Goal: Task Accomplishment & Management: Use online tool/utility

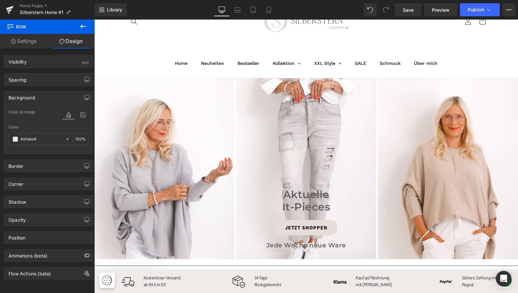
scroll to position [44, 0]
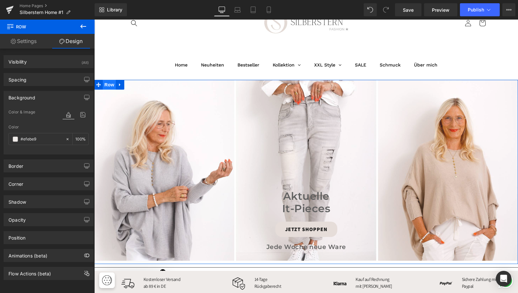
click at [110, 84] on span "Row" at bounding box center [109, 85] width 13 height 10
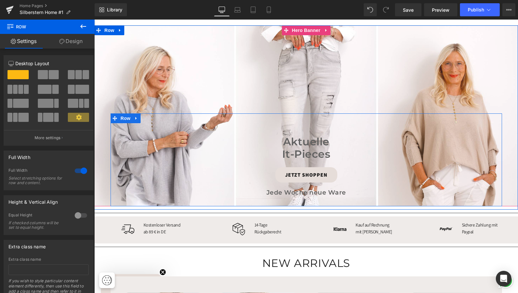
scroll to position [95, 0]
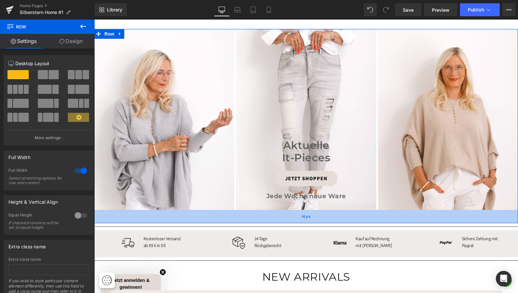
drag, startPoint x: 209, startPoint y: 212, endPoint x: 210, endPoint y: 222, distance: 10.2
click at [210, 222] on div "41px" at bounding box center [306, 216] width 424 height 13
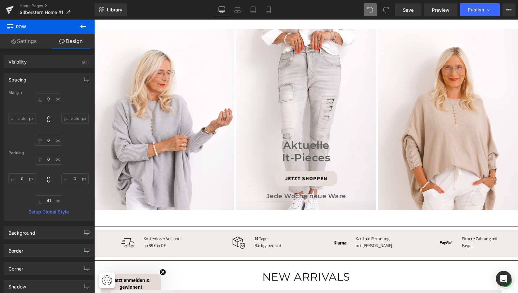
type input "0"
type input "10"
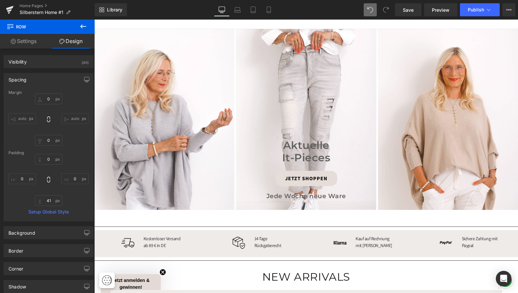
type input "0"
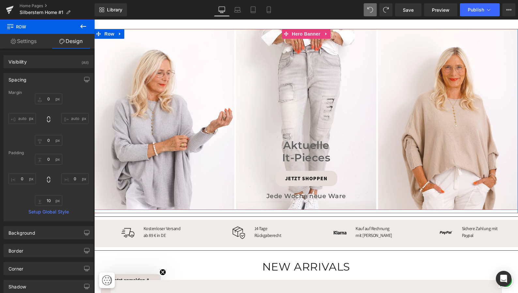
click at [213, 59] on div at bounding box center [306, 119] width 424 height 181
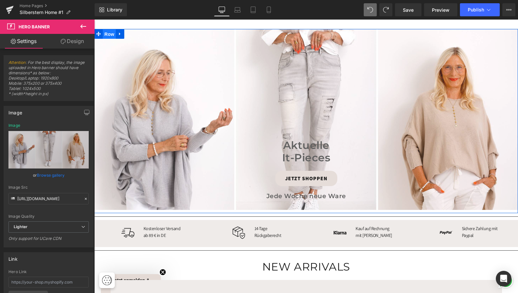
click at [108, 34] on span "Row" at bounding box center [109, 34] width 13 height 10
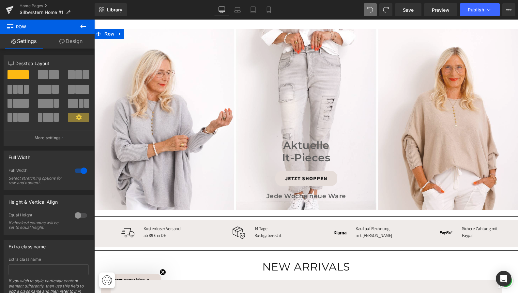
click at [72, 40] on link "Design" at bounding box center [70, 41] width 47 height 15
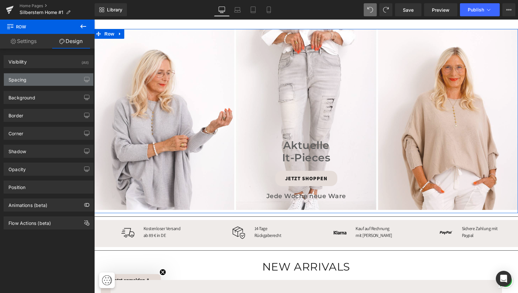
click at [49, 74] on div "Spacing" at bounding box center [48, 79] width 89 height 12
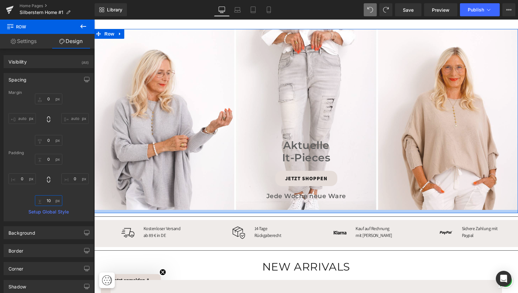
click at [52, 202] on input "10" at bounding box center [48, 200] width 27 height 11
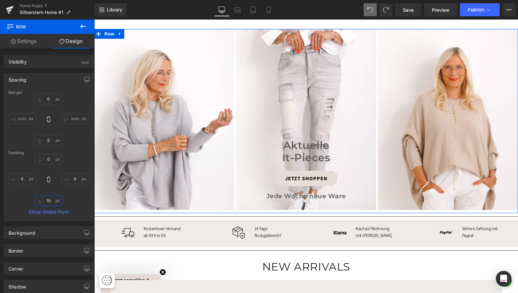
type input "1"
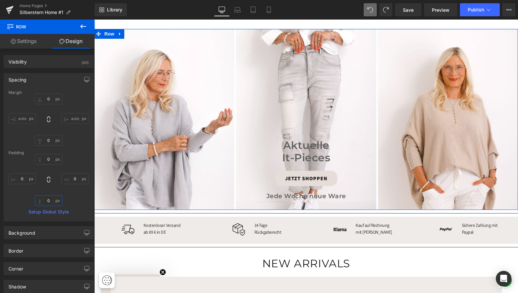
type input "0"
click at [72, 152] on div "Padding" at bounding box center [48, 153] width 80 height 5
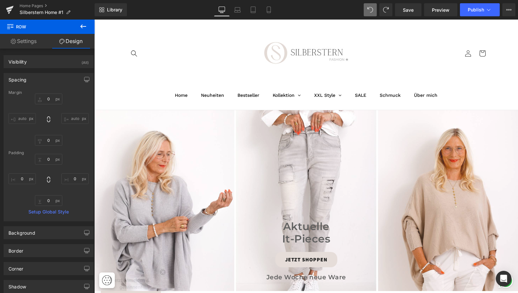
scroll to position [8, 0]
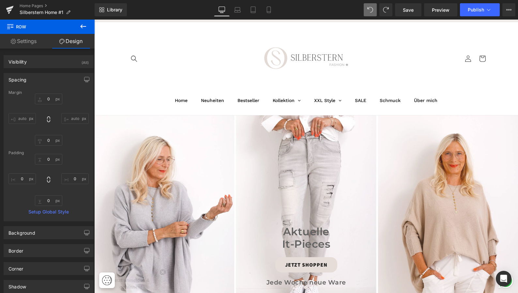
click at [215, 180] on div at bounding box center [306, 205] width 424 height 181
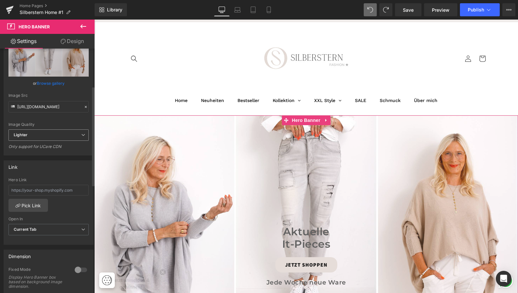
scroll to position [98, 0]
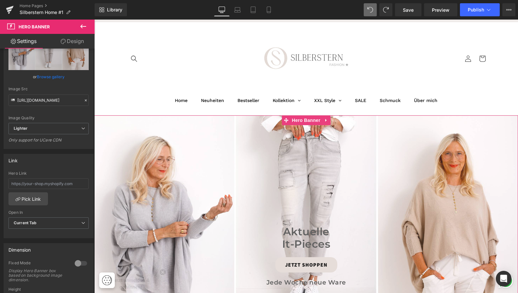
click at [73, 40] on link "Design" at bounding box center [72, 41] width 47 height 15
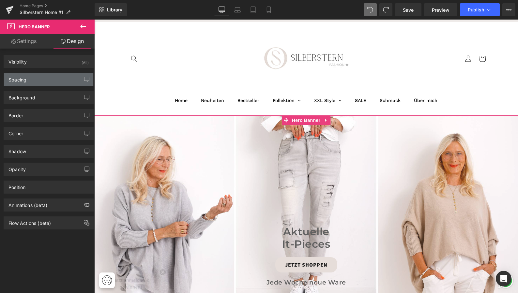
click at [58, 78] on div "Spacing" at bounding box center [48, 79] width 89 height 12
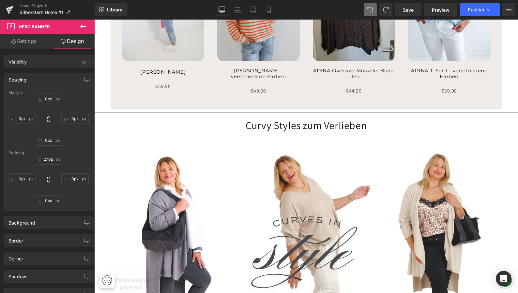
scroll to position [643, 0]
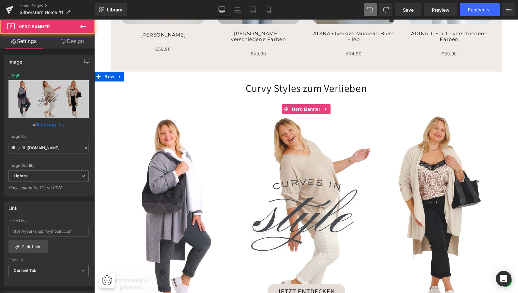
click at [158, 166] on div at bounding box center [306, 214] width 424 height 220
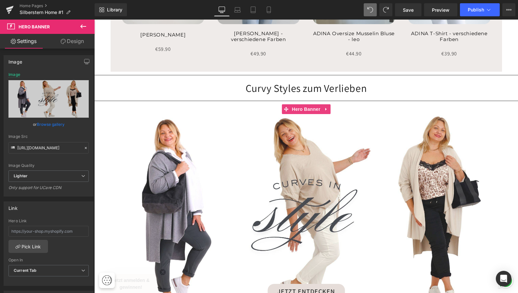
click at [77, 42] on link "Design" at bounding box center [72, 41] width 47 height 15
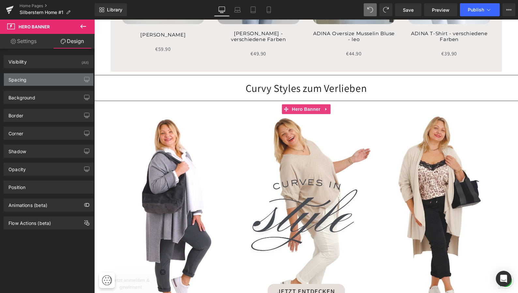
click at [66, 77] on div "Spacing" at bounding box center [48, 79] width 89 height 12
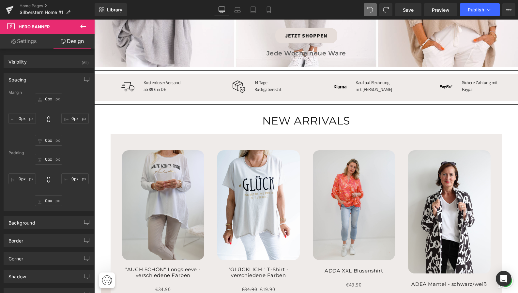
scroll to position [220, 0]
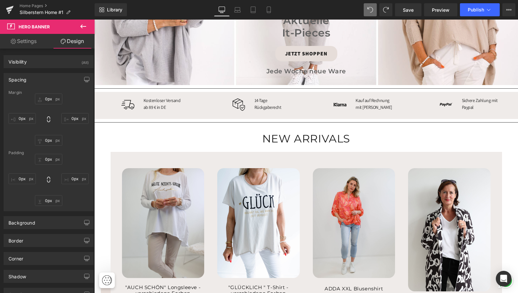
click at [26, 41] on link "Settings" at bounding box center [23, 41] width 47 height 15
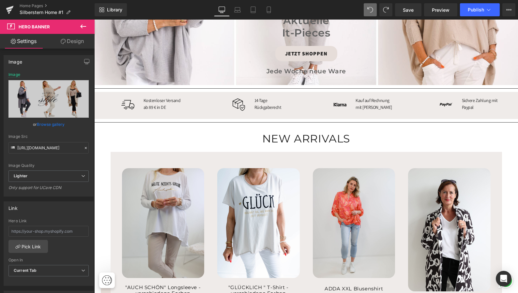
click at [64, 42] on icon at bounding box center [63, 41] width 5 height 5
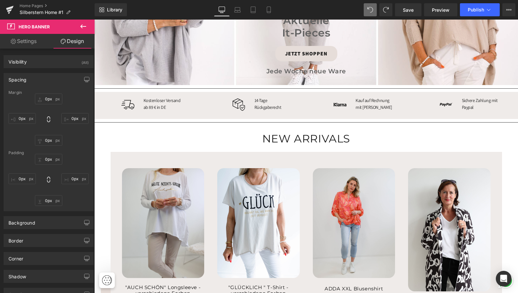
click at [29, 41] on link "Settings" at bounding box center [23, 41] width 47 height 15
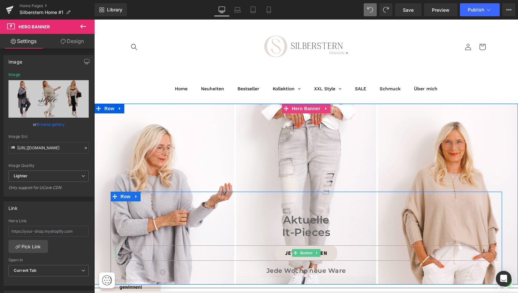
scroll to position [20, 0]
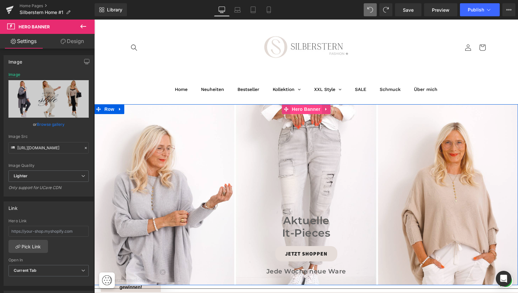
click at [304, 109] on span "Hero Banner" at bounding box center [306, 109] width 32 height 10
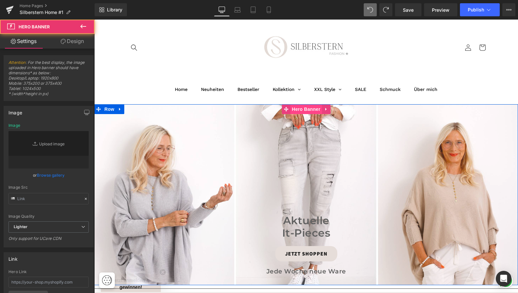
type input "[URL][DOMAIN_NAME]"
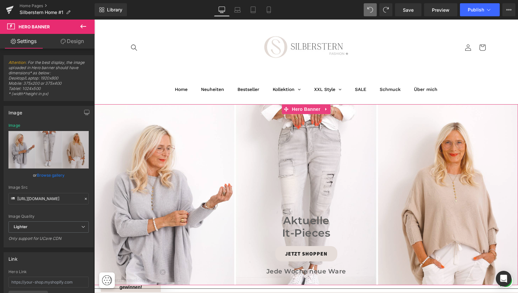
click at [78, 41] on link "Design" at bounding box center [72, 41] width 47 height 15
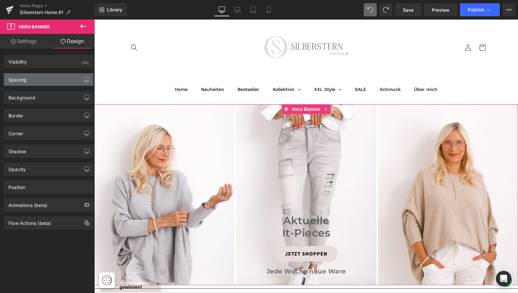
click at [68, 79] on div "Spacing" at bounding box center [48, 79] width 89 height 12
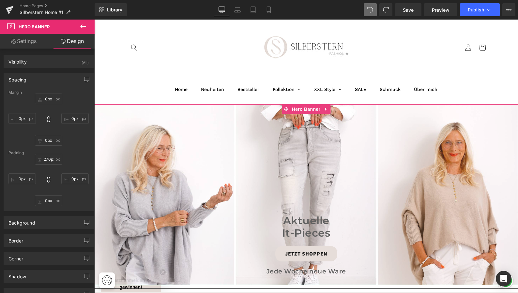
scroll to position [35, 0]
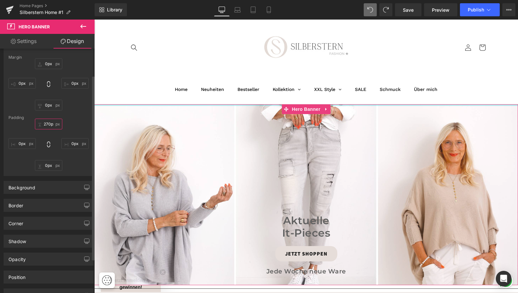
drag, startPoint x: 49, startPoint y: 124, endPoint x: 59, endPoint y: 127, distance: 10.1
click at [52, 125] on input "270px" at bounding box center [48, 124] width 27 height 11
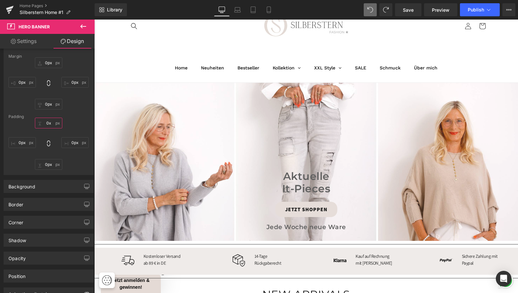
scroll to position [57, 0]
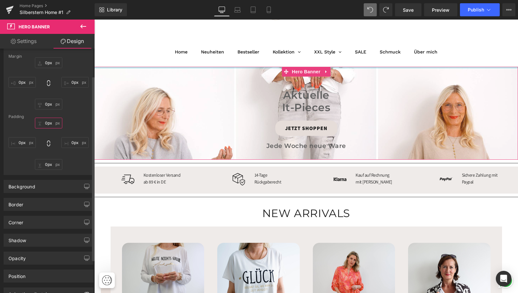
click at [45, 123] on input "0px" at bounding box center [48, 123] width 27 height 11
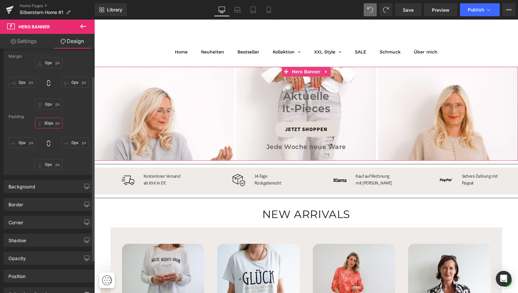
type input "300px"
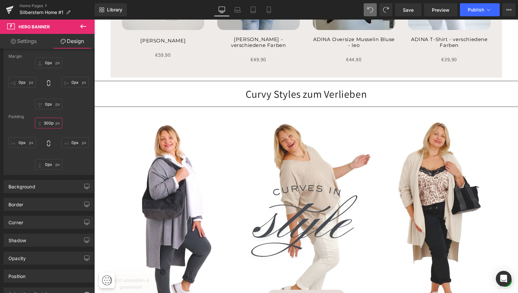
scroll to position [655, 0]
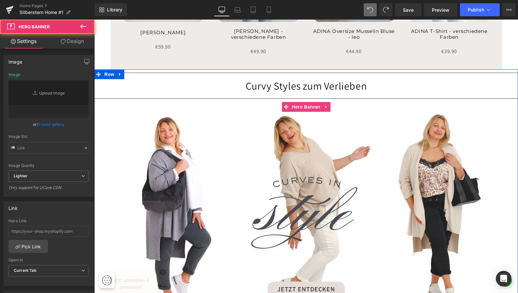
type input "[URL][DOMAIN_NAME]"
click at [250, 109] on div at bounding box center [306, 212] width 424 height 220
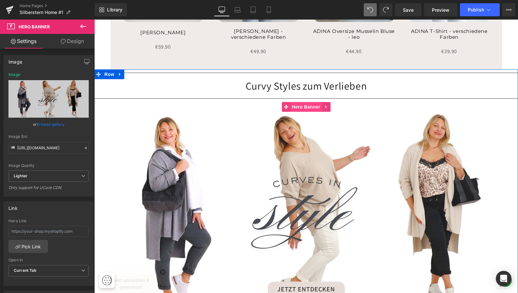
click at [300, 103] on span "Hero Banner" at bounding box center [306, 107] width 32 height 10
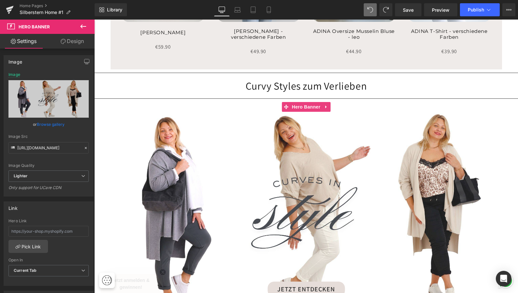
click at [75, 40] on link "Design" at bounding box center [72, 41] width 47 height 15
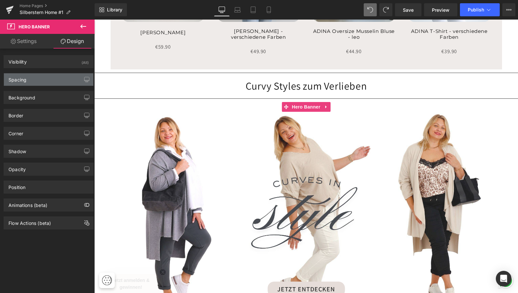
click at [51, 78] on div "Spacing" at bounding box center [48, 79] width 89 height 12
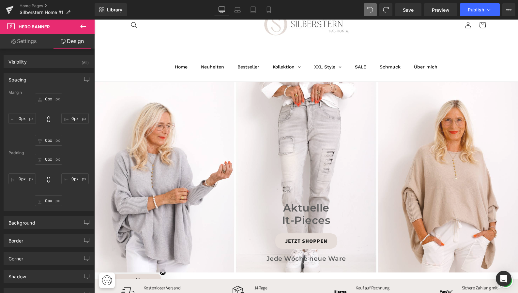
scroll to position [34, 0]
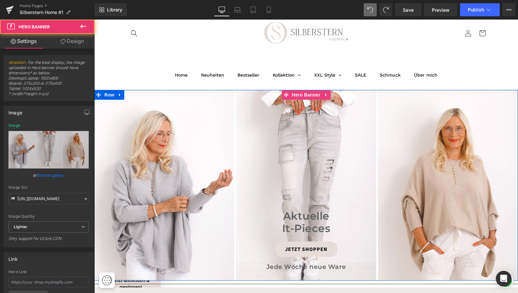
click at [283, 100] on div "Aktuelle It-Pieces Heading JETZT SHOPPEN Button Jede Woche neue Ware Heading Ro…" at bounding box center [306, 185] width 424 height 191
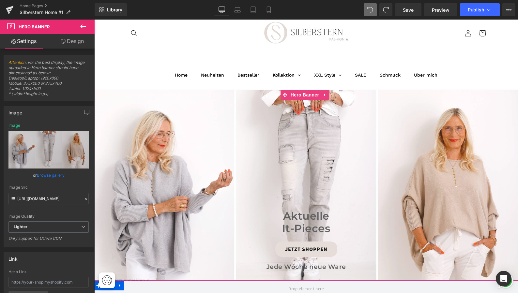
click at [78, 40] on link "Design" at bounding box center [72, 41] width 47 height 15
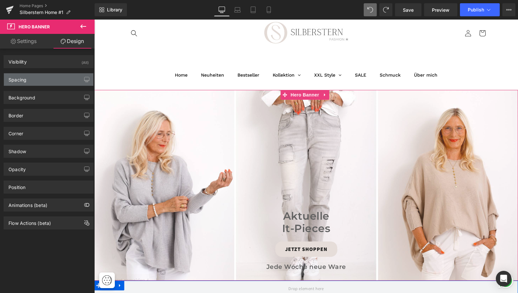
click at [48, 83] on div "Spacing" at bounding box center [48, 79] width 89 height 12
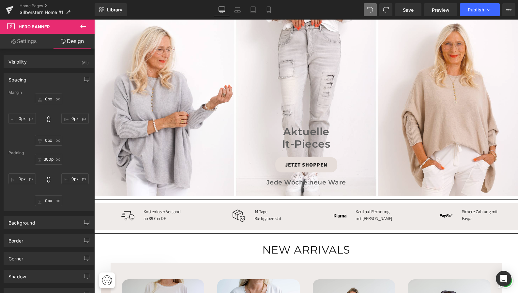
scroll to position [118, 0]
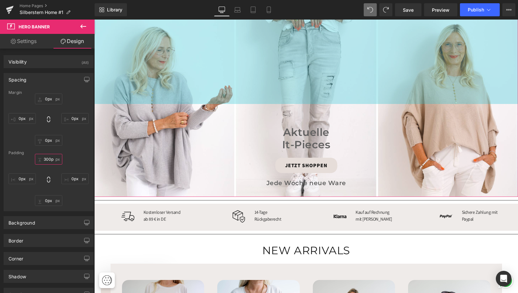
click at [48, 158] on input "300px" at bounding box center [48, 159] width 27 height 11
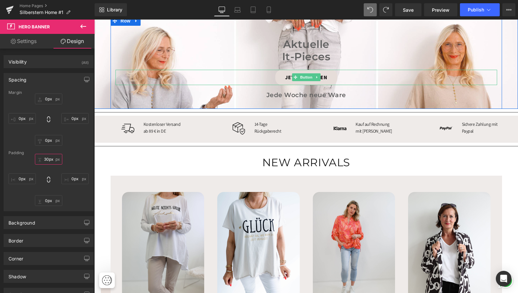
type input "300px"
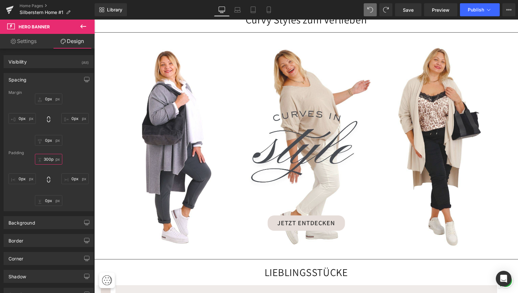
scroll to position [722, 0]
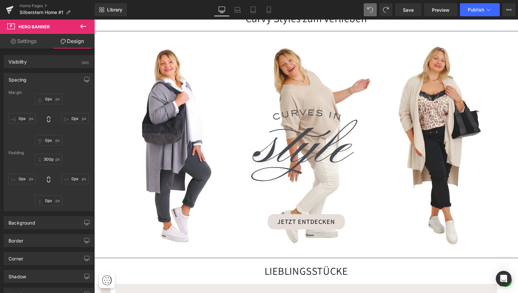
click at [358, 131] on div at bounding box center [306, 145] width 424 height 220
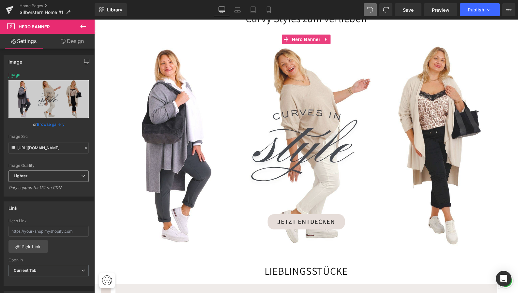
click at [81, 176] on icon at bounding box center [83, 176] width 4 height 4
click at [116, 184] on body "Diese Website verwendet Cookies, um Ihnen das beste Erlebnis zu bieten. Mehr er…" at bounding box center [306, 257] width 424 height 1921
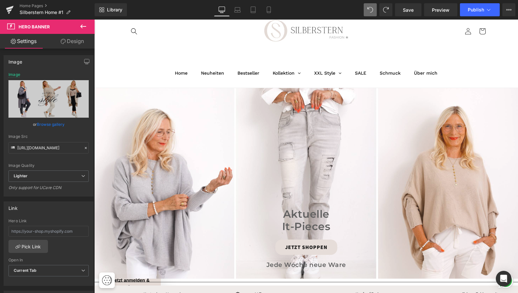
scroll to position [34, 0]
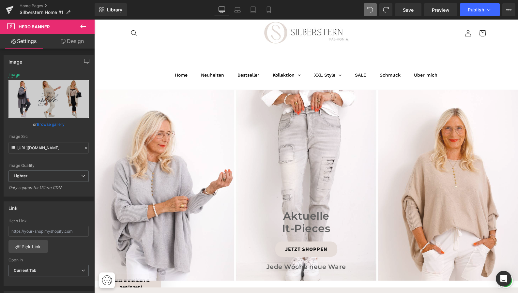
click at [167, 168] on div "Aktuelle It-Pieces Heading JETZT SHOPPEN Button Jede Woche neue Ware Heading Ro…" at bounding box center [306, 185] width 424 height 191
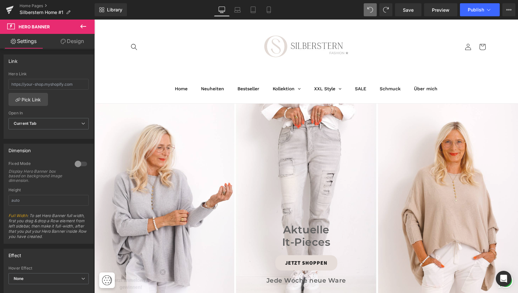
scroll to position [16, 0]
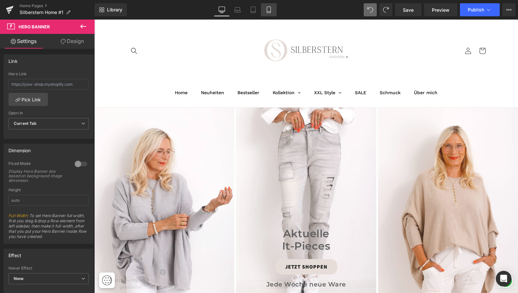
click at [269, 13] on icon at bounding box center [269, 10] width 4 height 6
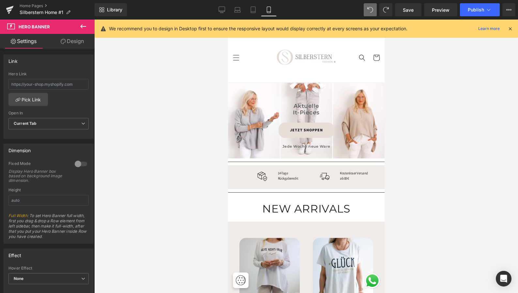
scroll to position [0, 0]
click at [411, 10] on span "Save" at bounding box center [408, 10] width 11 height 7
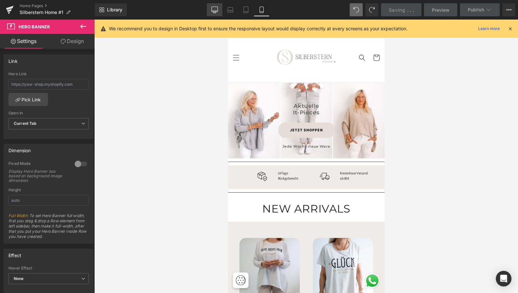
click at [216, 8] on icon at bounding box center [214, 10] width 7 height 7
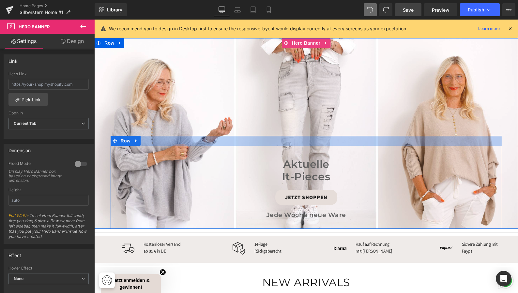
scroll to position [87, 0]
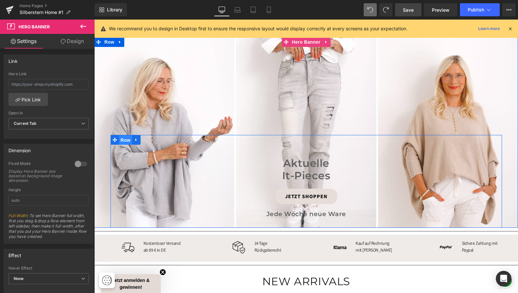
click at [126, 140] on span "Row" at bounding box center [125, 140] width 13 height 10
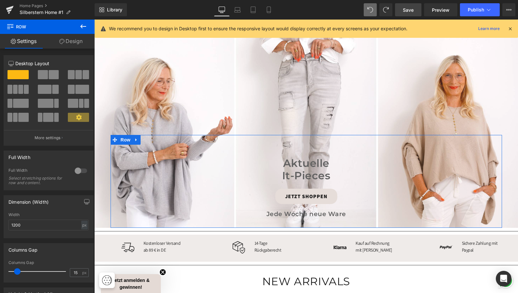
click at [75, 42] on link "Design" at bounding box center [70, 41] width 47 height 15
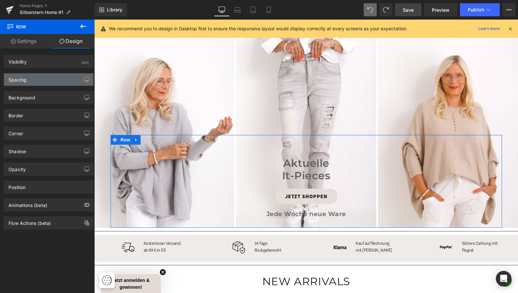
click at [69, 78] on div "Spacing" at bounding box center [48, 79] width 89 height 12
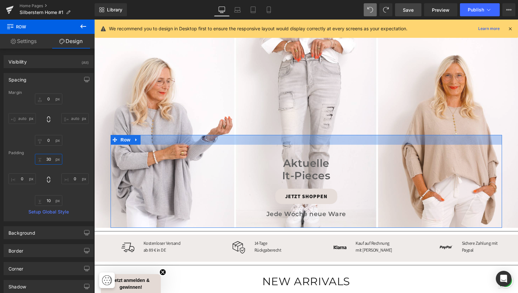
click at [50, 159] on input "30" at bounding box center [48, 159] width 27 height 11
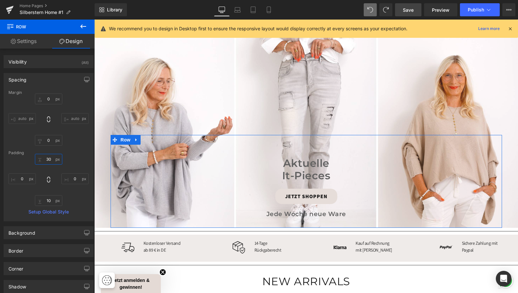
type input "3"
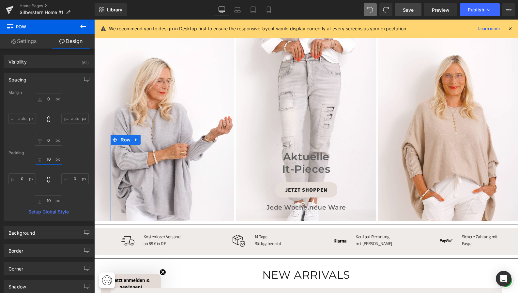
scroll to position [2, 0]
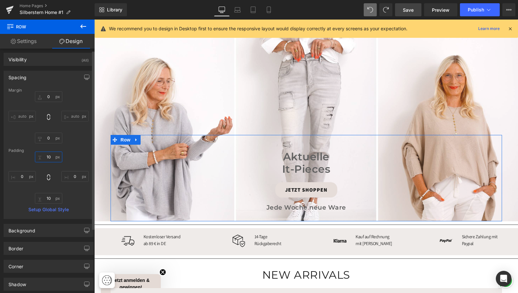
type input "1"
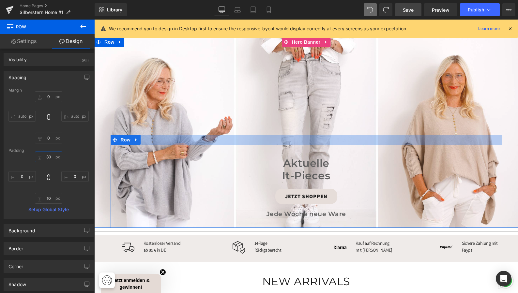
scroll to position [89, 0]
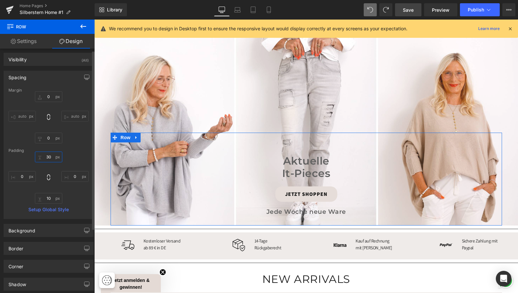
type input "3"
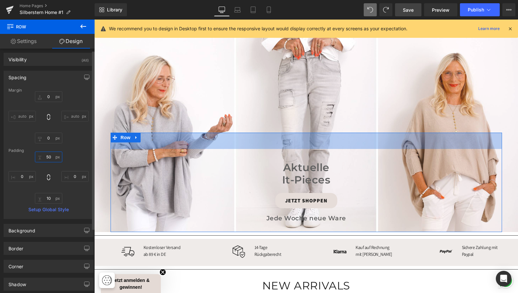
drag, startPoint x: 50, startPoint y: 156, endPoint x: 40, endPoint y: 156, distance: 10.1
click at [40, 156] on input "50" at bounding box center [48, 157] width 27 height 11
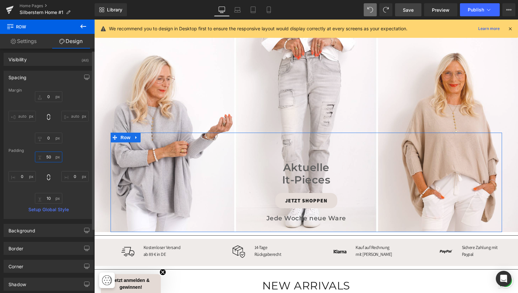
click at [52, 157] on input "50" at bounding box center [48, 157] width 27 height 11
type input "5"
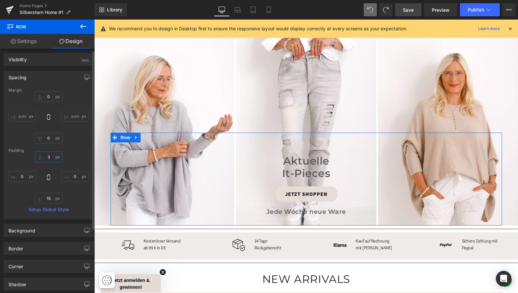
type input "30"
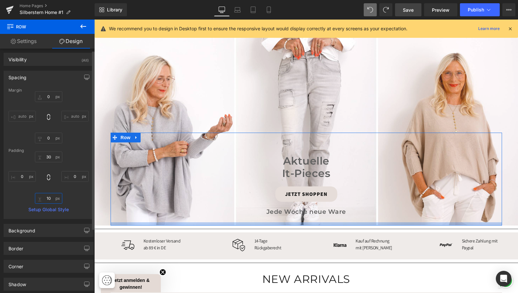
click at [50, 198] on input "10" at bounding box center [48, 198] width 27 height 11
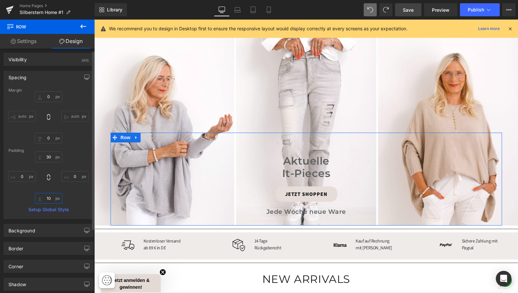
type input "1"
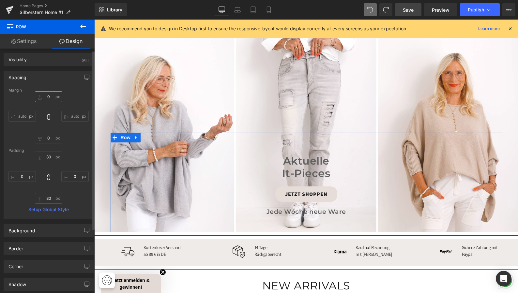
type input "30"
click at [50, 98] on input "0" at bounding box center [48, 96] width 27 height 11
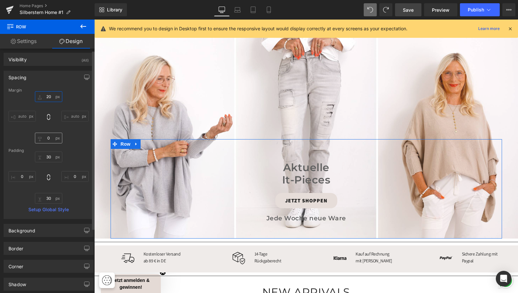
type input "20"
click at [52, 139] on input "0" at bounding box center [48, 138] width 27 height 11
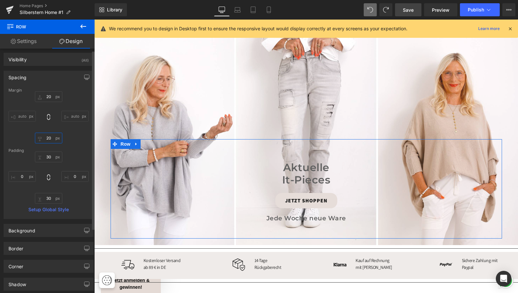
type input "2"
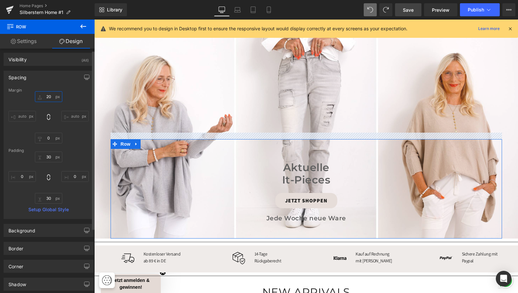
click at [51, 98] on input "20" at bounding box center [48, 96] width 27 height 11
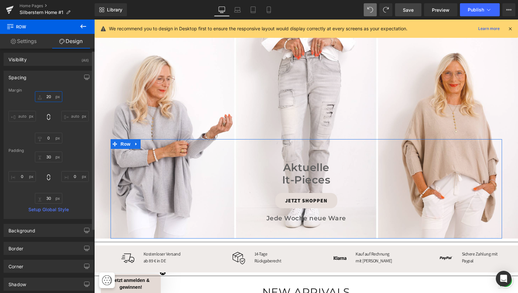
type input "2"
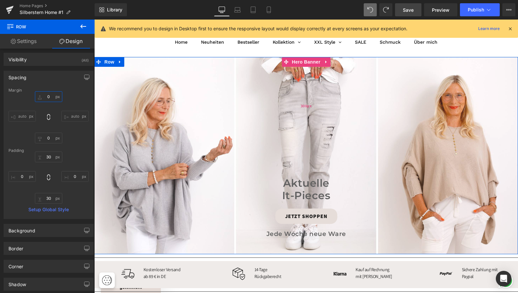
scroll to position [66, 0]
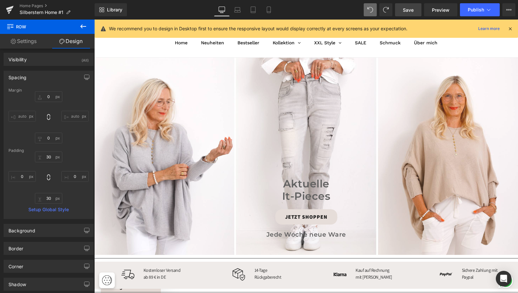
click at [409, 9] on span "Save" at bounding box center [408, 10] width 11 height 7
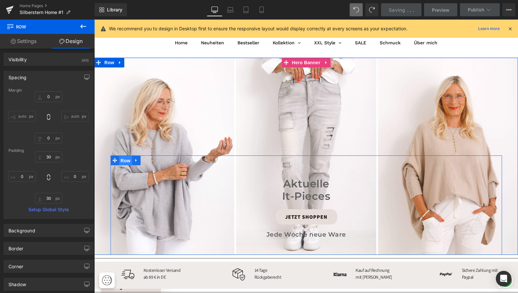
click at [124, 160] on span "Row" at bounding box center [125, 161] width 13 height 10
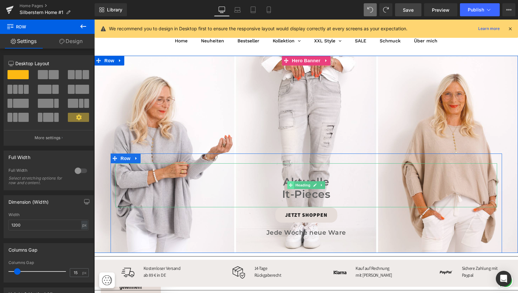
scroll to position [67, 0]
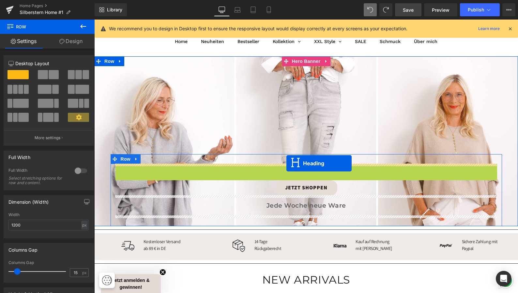
drag, startPoint x: 289, startPoint y: 187, endPoint x: 286, endPoint y: 163, distance: 23.9
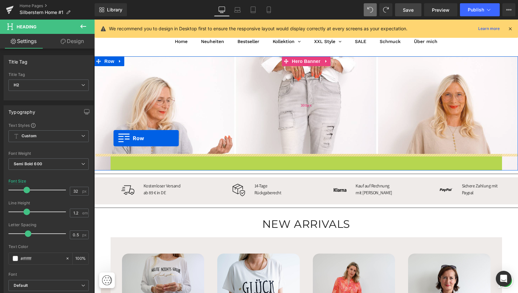
drag, startPoint x: 113, startPoint y: 158, endPoint x: 113, endPoint y: 138, distance: 20.2
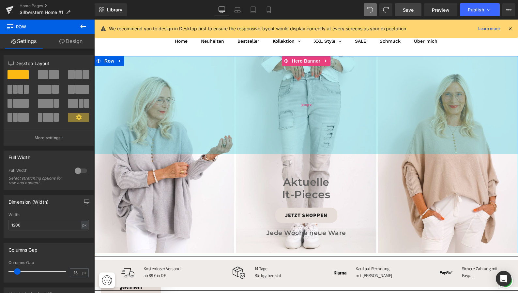
scroll to position [67, 0]
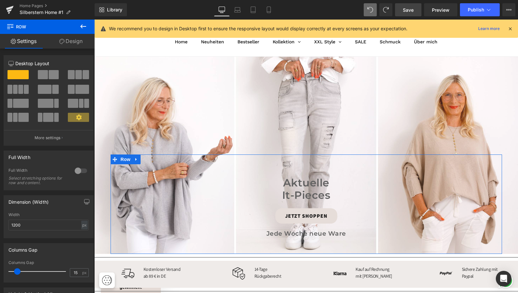
drag, startPoint x: 73, startPoint y: 38, endPoint x: 74, endPoint y: 43, distance: 4.6
click at [73, 40] on link "Design" at bounding box center [70, 41] width 47 height 15
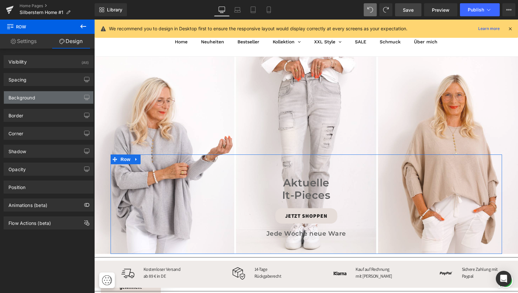
click at [43, 96] on div "Background" at bounding box center [48, 97] width 89 height 12
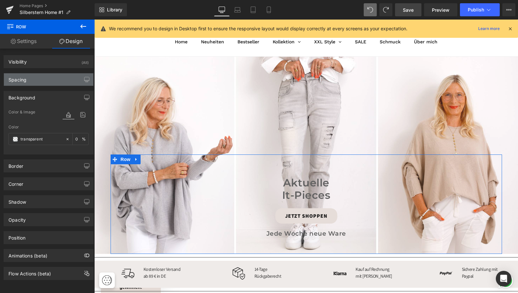
click at [44, 75] on div "Spacing" at bounding box center [48, 79] width 89 height 12
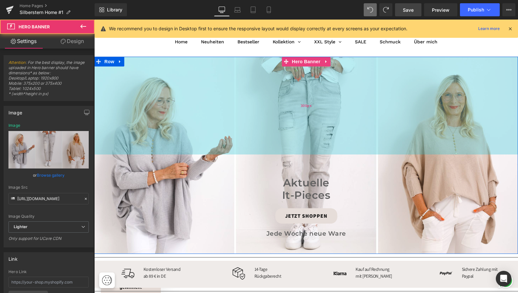
click at [213, 119] on div "300px" at bounding box center [306, 106] width 424 height 98
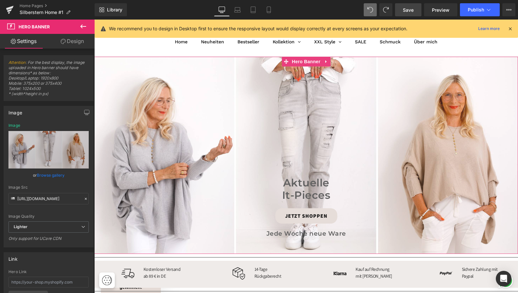
click at [74, 43] on link "Design" at bounding box center [72, 41] width 47 height 15
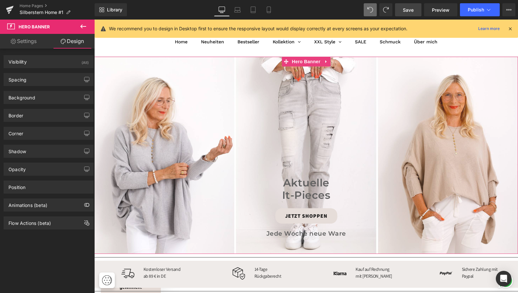
type input "0px"
type input "300px"
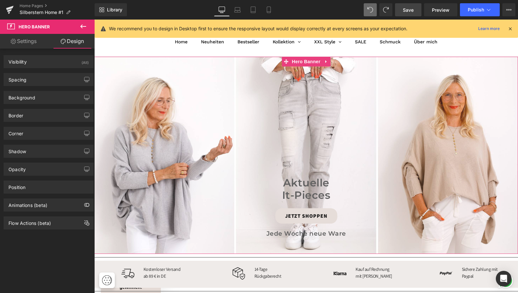
type input "0px"
click at [57, 78] on div "Spacing" at bounding box center [48, 79] width 89 height 12
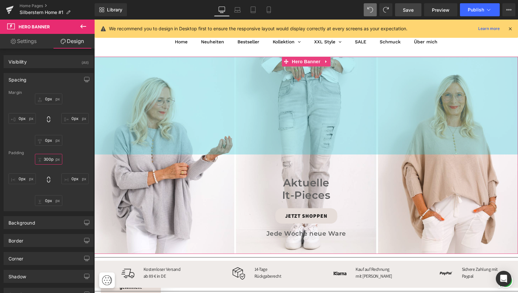
click at [48, 159] on input "300px" at bounding box center [48, 159] width 27 height 11
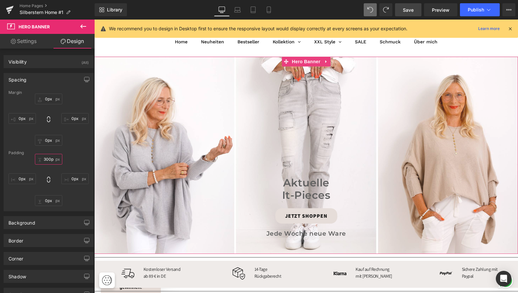
scroll to position [4, 0]
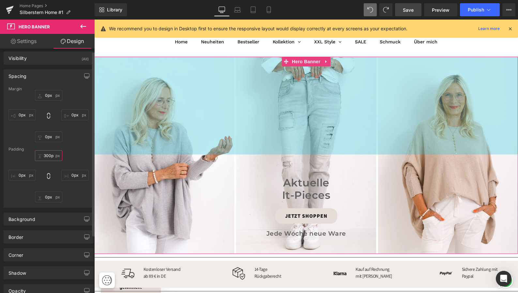
click at [52, 156] on input "300px" at bounding box center [48, 155] width 27 height 11
click at [42, 155] on input "300px" at bounding box center [48, 155] width 27 height 11
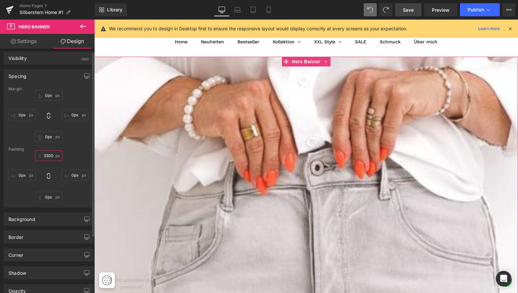
type input "300px"
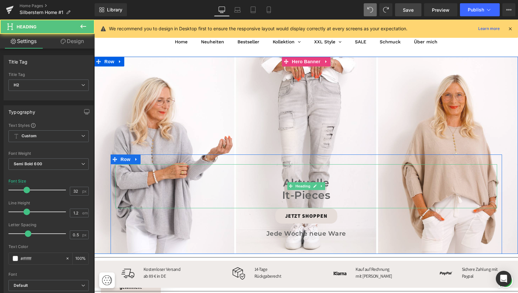
drag, startPoint x: 300, startPoint y: 176, endPoint x: 287, endPoint y: 172, distance: 13.1
click at [300, 175] on h2 at bounding box center [305, 170] width 381 height 12
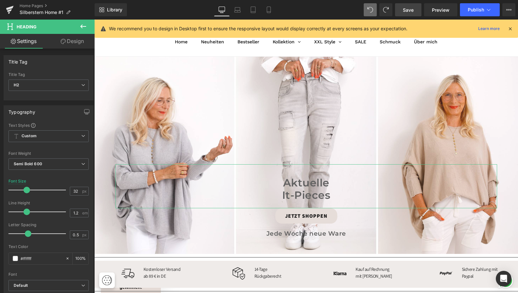
drag, startPoint x: 79, startPoint y: 39, endPoint x: 79, endPoint y: 44, distance: 5.6
click at [79, 39] on link "Design" at bounding box center [72, 41] width 47 height 15
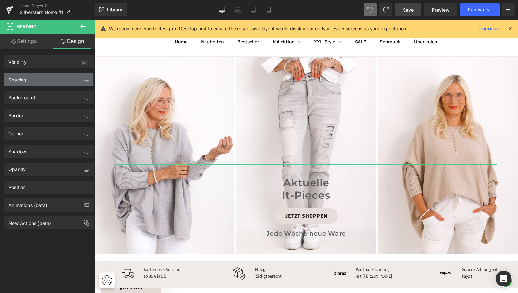
click at [60, 81] on div "Spacing" at bounding box center [48, 79] width 89 height 12
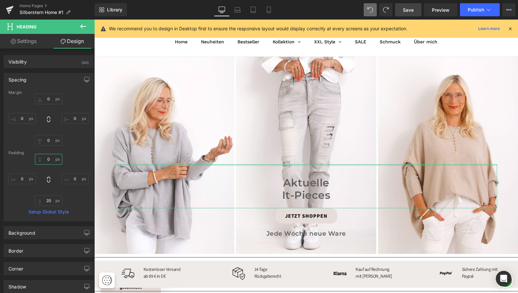
click at [45, 159] on input "0" at bounding box center [48, 159] width 27 height 11
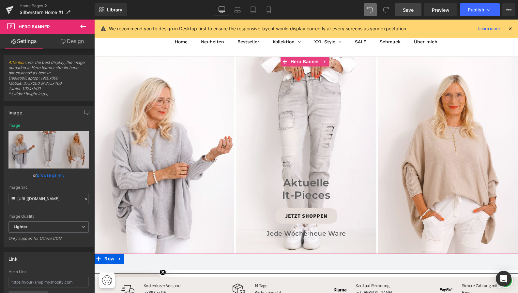
click at [76, 41] on link "Design" at bounding box center [72, 41] width 47 height 15
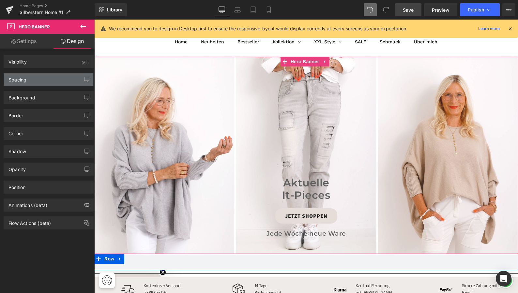
click at [53, 81] on div "Spacing" at bounding box center [48, 79] width 89 height 12
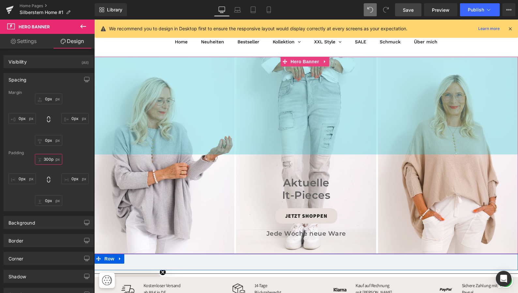
click at [53, 160] on input "300px" at bounding box center [48, 159] width 27 height 11
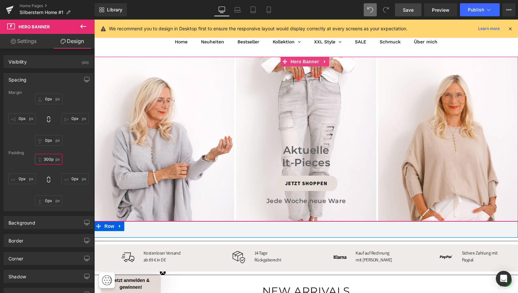
type input "300px"
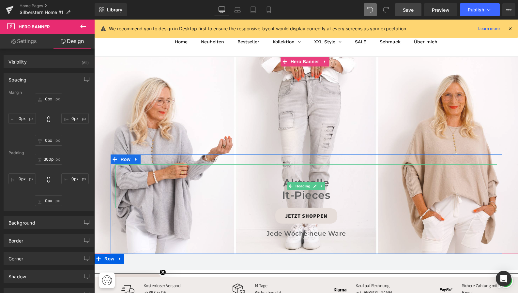
click at [169, 180] on h2 "Aktuelle" at bounding box center [305, 183] width 381 height 12
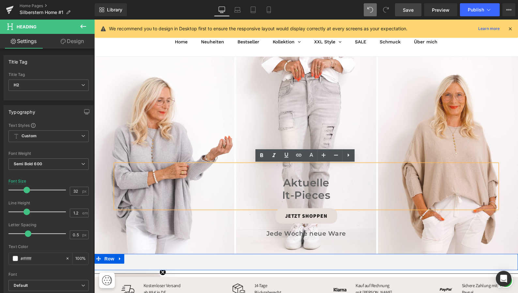
click at [152, 84] on div at bounding box center [306, 155] width 424 height 197
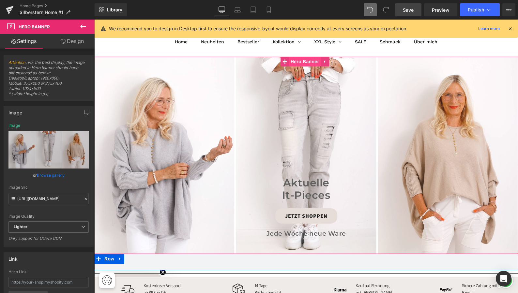
click at [297, 61] on span "Hero Banner" at bounding box center [305, 62] width 32 height 10
click at [77, 39] on link "Design" at bounding box center [72, 41] width 47 height 15
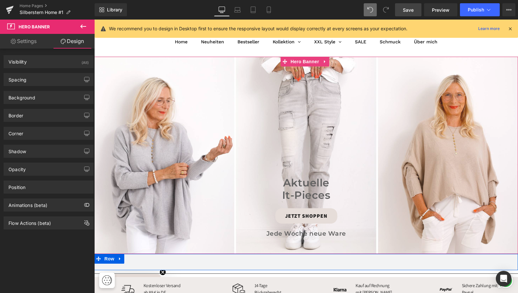
type input "0px"
type input "300px"
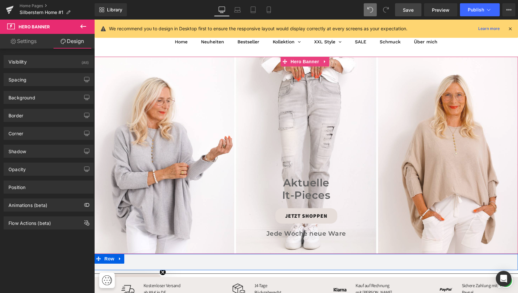
type input "0px"
click at [50, 76] on div "Spacing" at bounding box center [48, 79] width 89 height 12
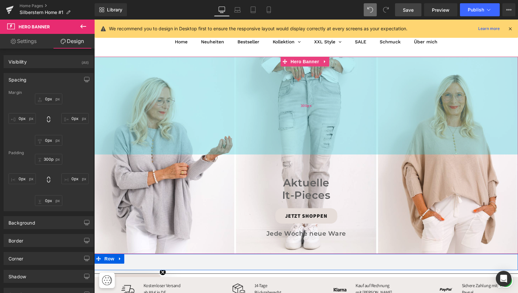
scroll to position [65, 0]
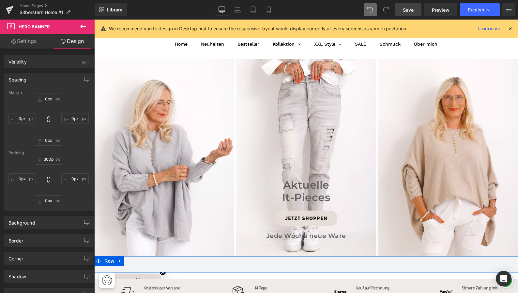
click at [410, 9] on span "Save" at bounding box center [408, 10] width 11 height 7
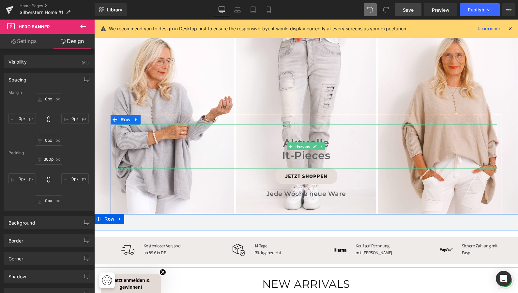
scroll to position [115, 0]
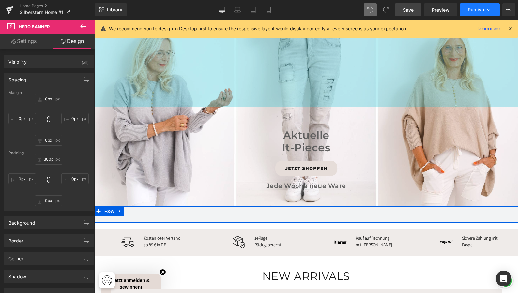
click at [466, 9] on button "Publish" at bounding box center [480, 9] width 40 height 13
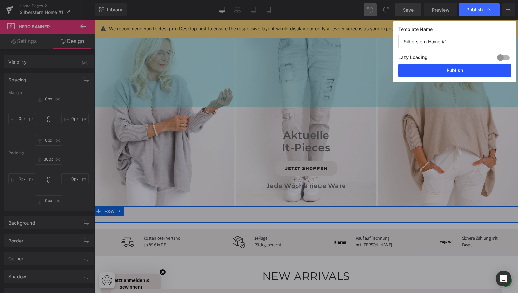
click at [443, 72] on button "Publish" at bounding box center [454, 70] width 113 height 13
